Goal: Navigation & Orientation: Find specific page/section

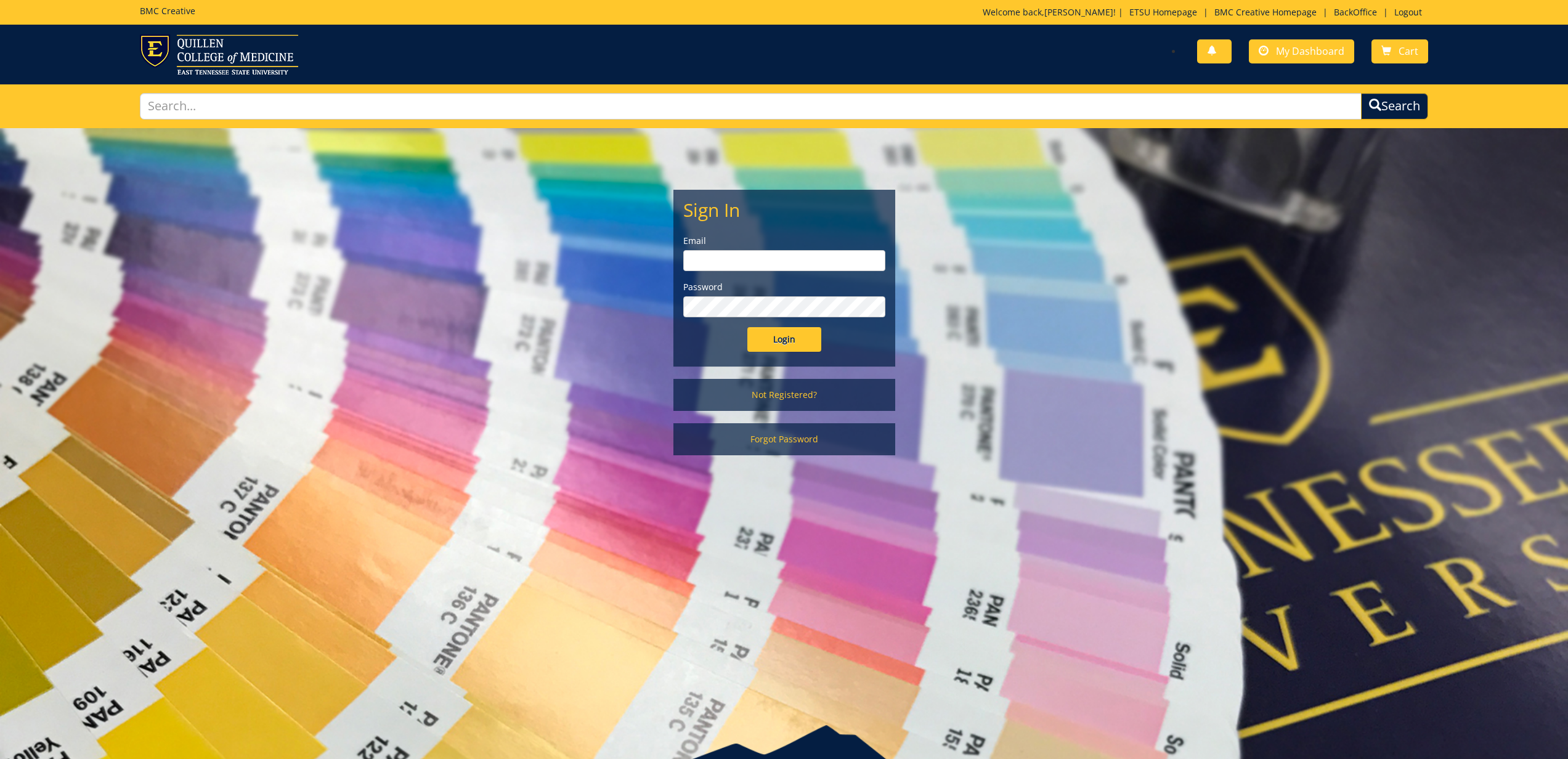
type input "[EMAIL_ADDRESS][DOMAIN_NAME]"
click at [785, 344] on input "Login" at bounding box center [784, 339] width 74 height 25
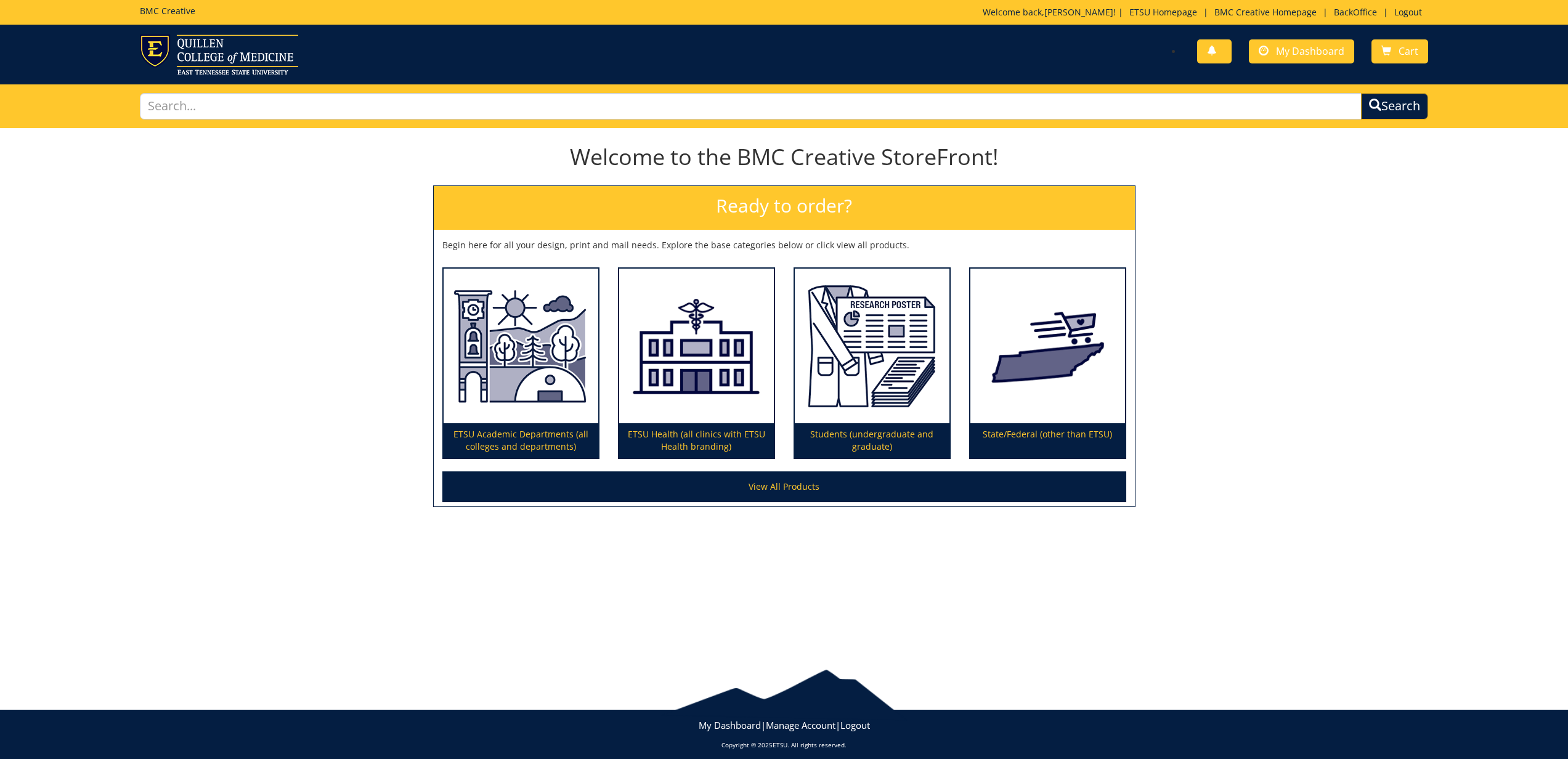
click at [1351, 5] on div "BMC Creative Welcome back, [PERSON_NAME] ! | ETSU Homepage | BMC Creative Homep…" at bounding box center [784, 12] width 1307 height 25
click at [1351, 11] on link "BackOffice" at bounding box center [1356, 12] width 56 height 11
